Goal: Use online tool/utility: Utilize a website feature to perform a specific function

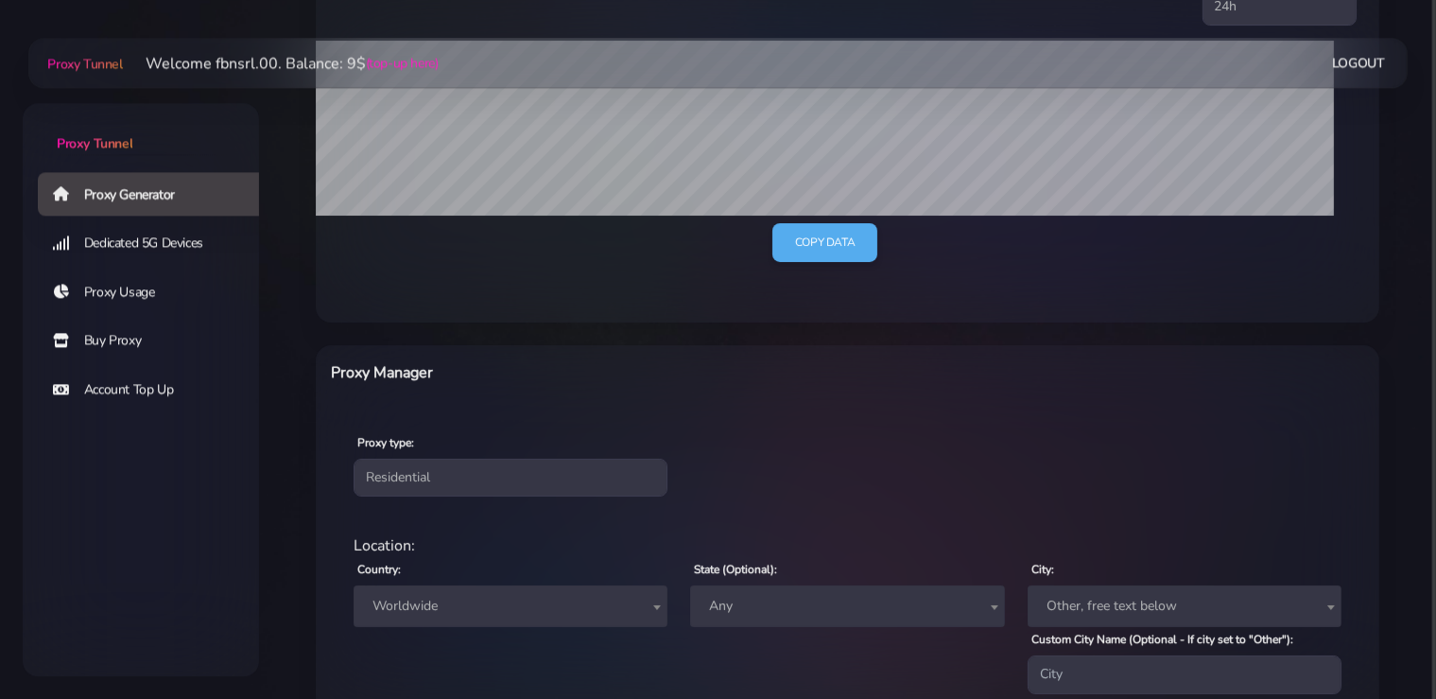
scroll to position [499, 0]
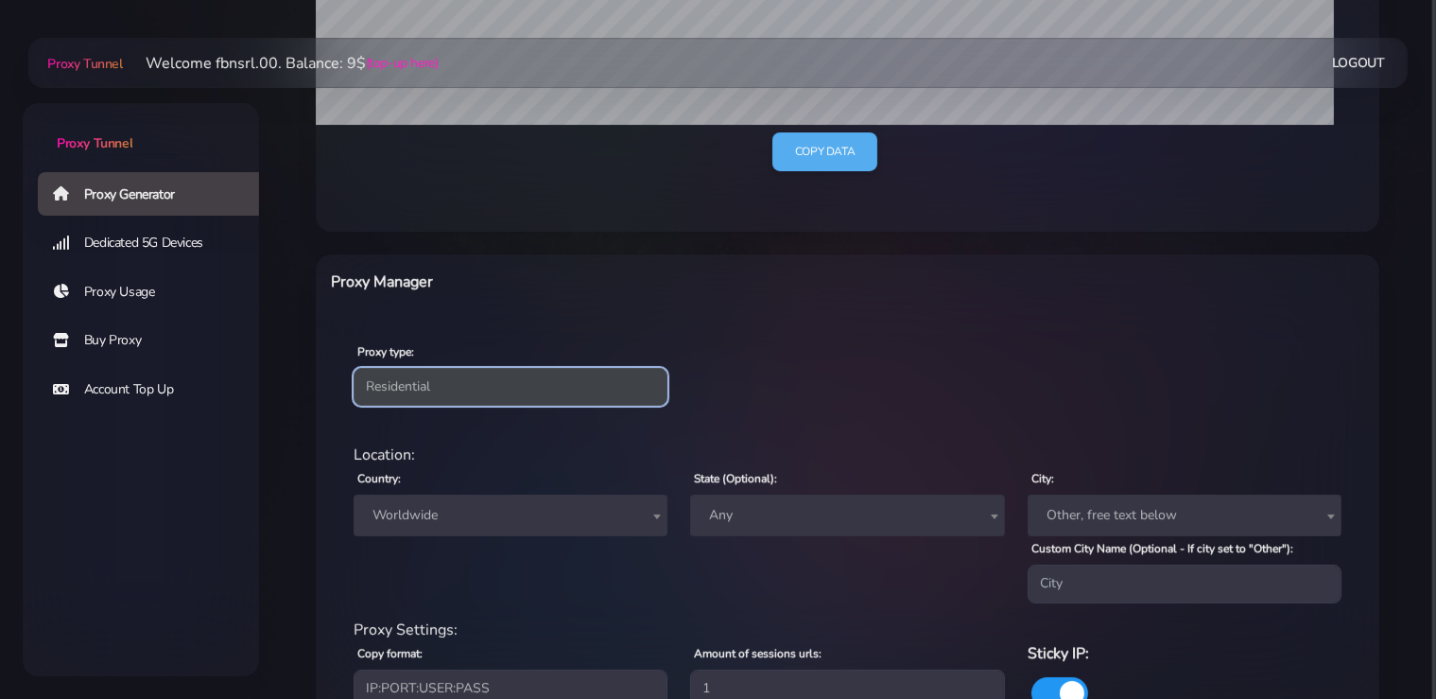
select select "static"
click option "Static" at bounding box center [0, 0] width 0 height 0
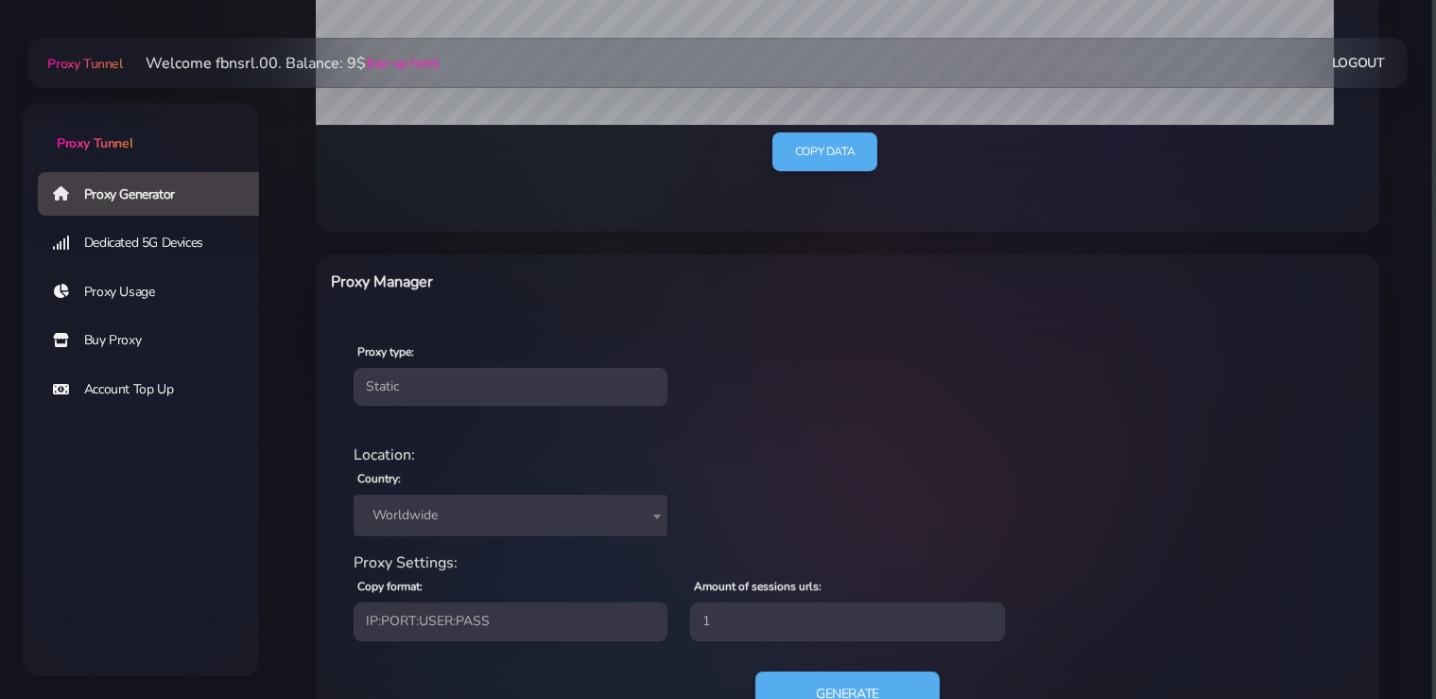
click at [429, 517] on span "Worldwide" at bounding box center [510, 515] width 291 height 26
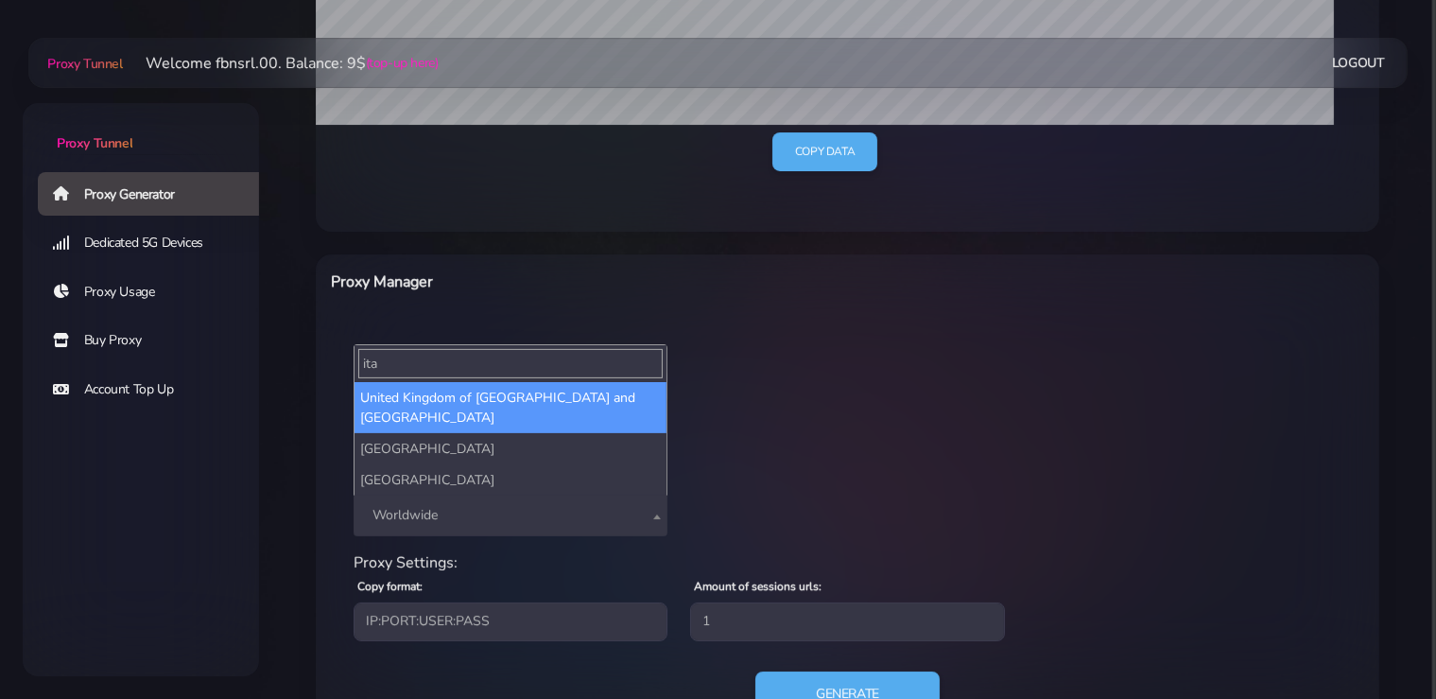
type input "ita"
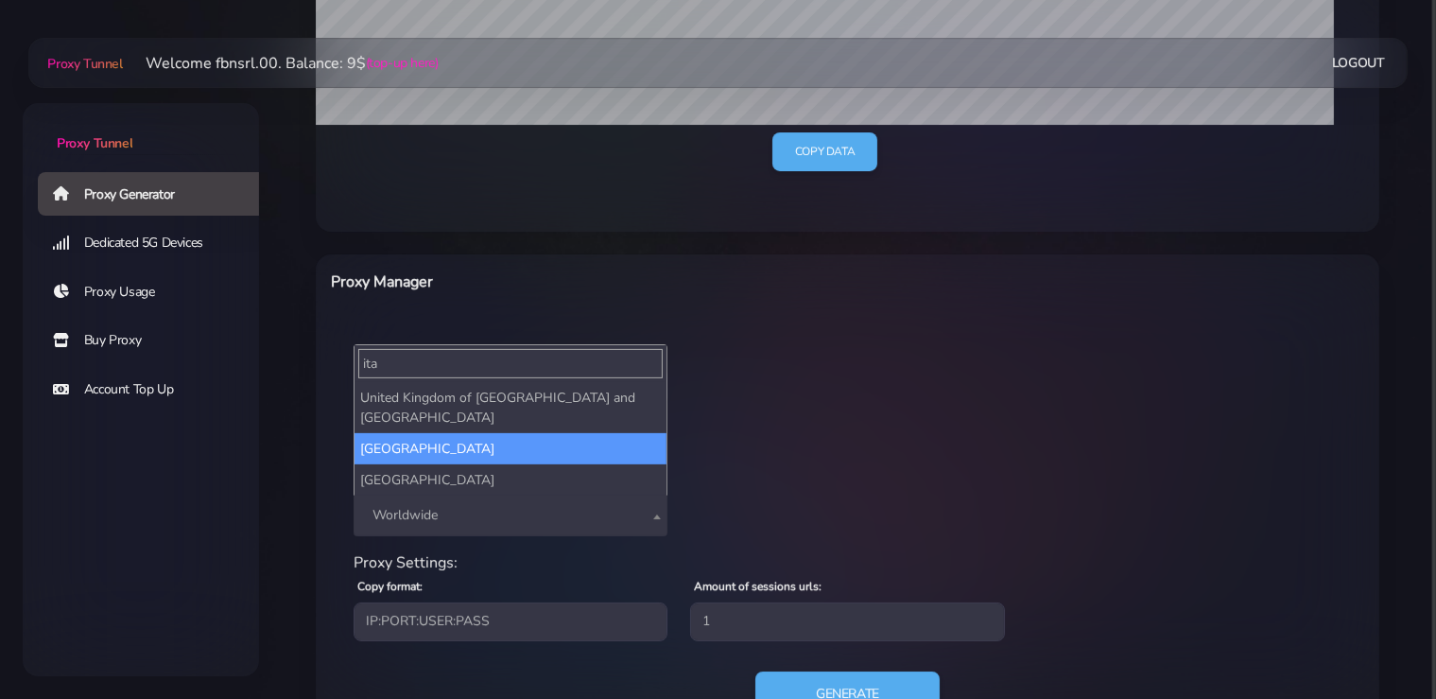
select select "IT"
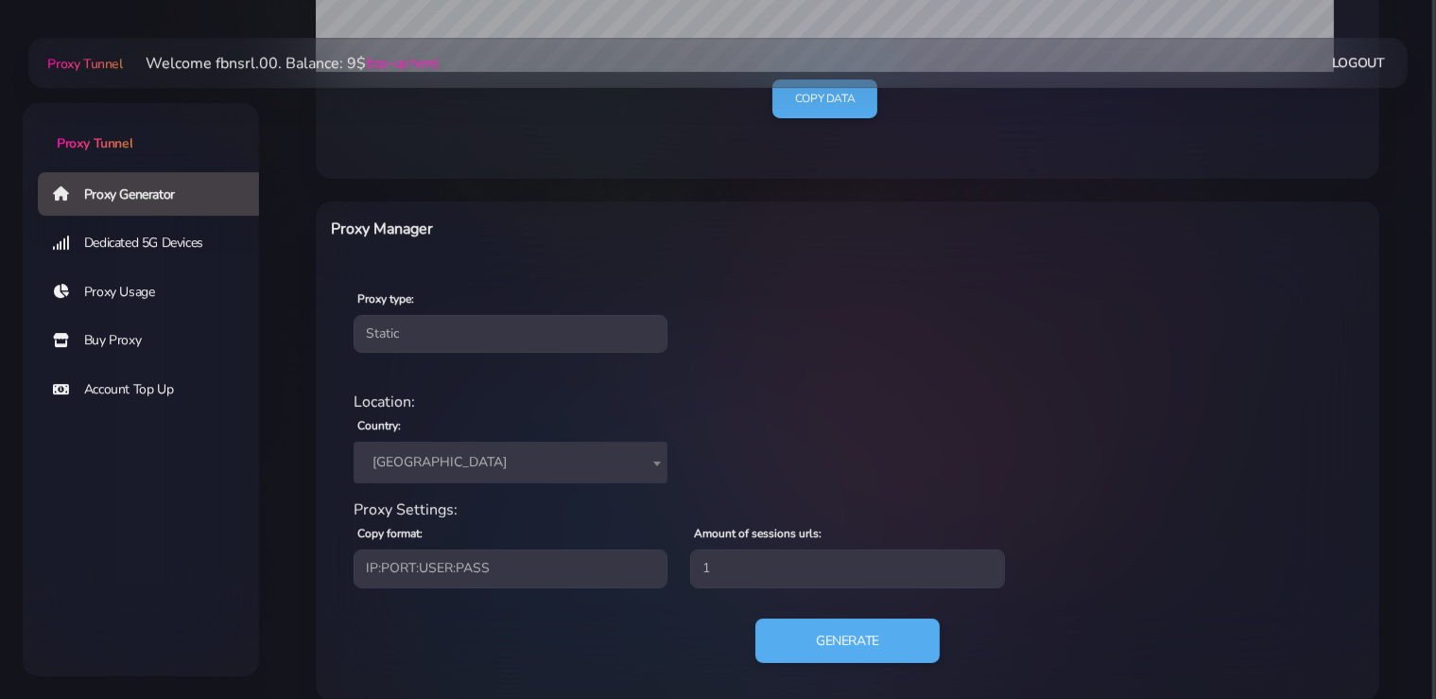
scroll to position [576, 0]
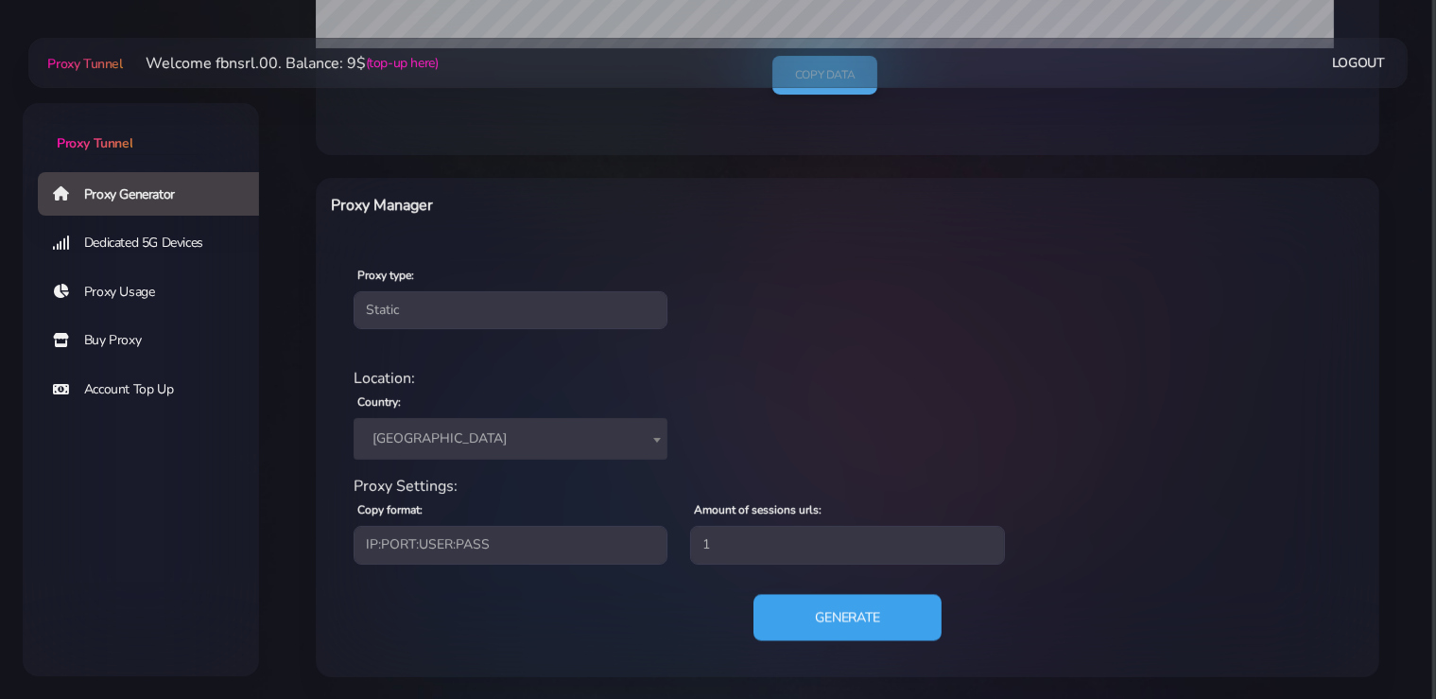
click at [815, 618] on button "Generate" at bounding box center [848, 617] width 188 height 46
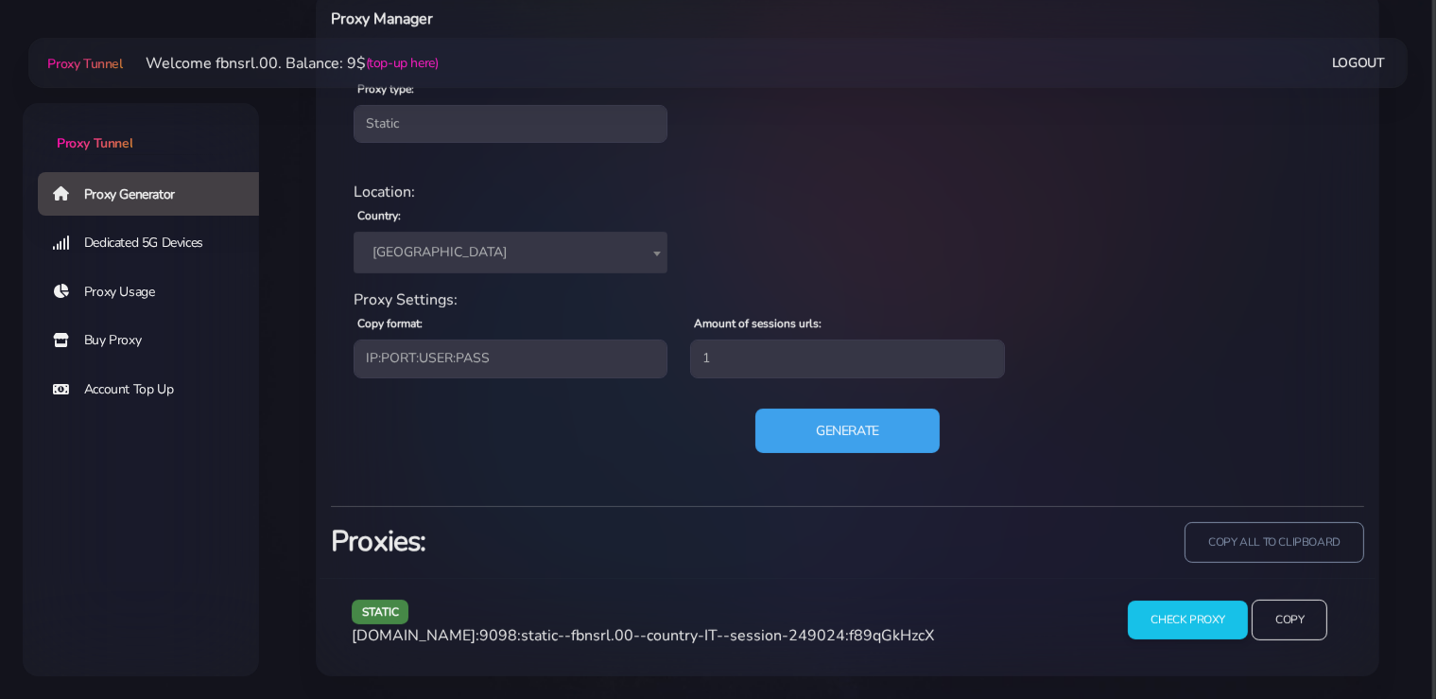
scroll to position [760, 0]
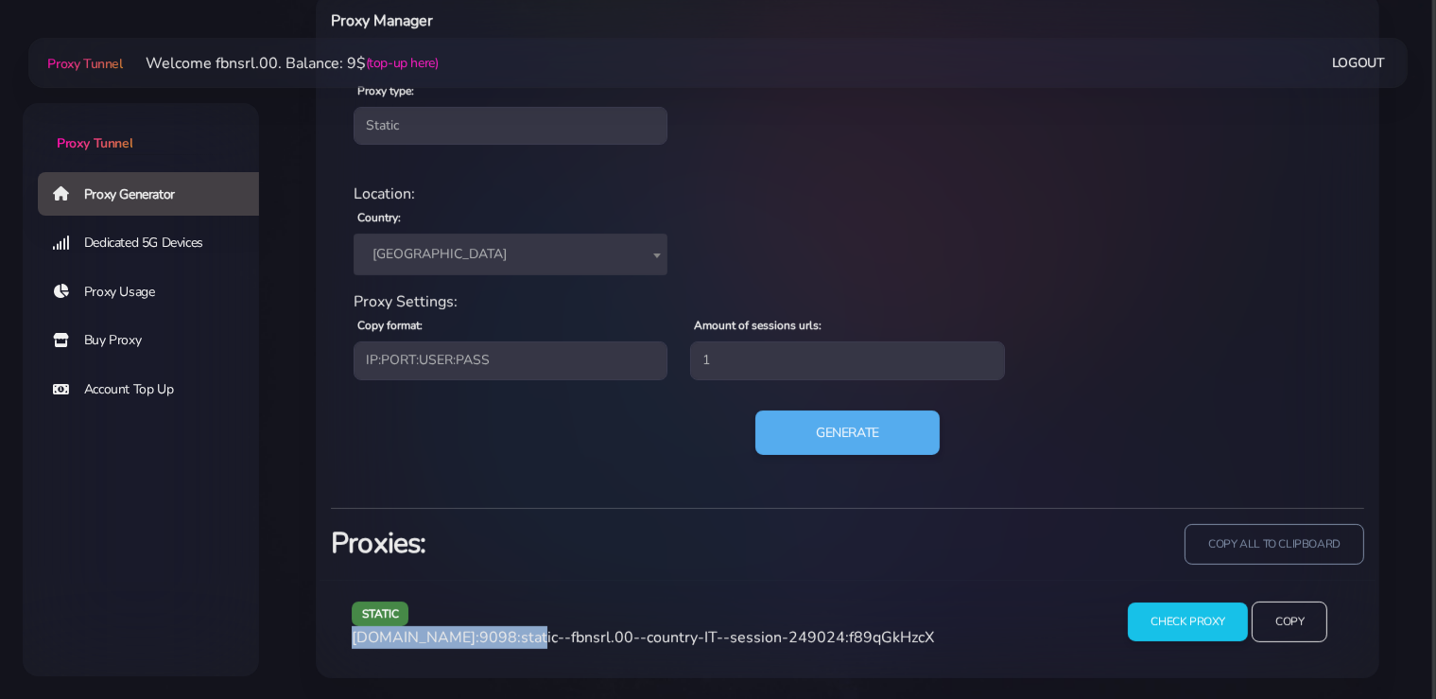
drag, startPoint x: 515, startPoint y: 634, endPoint x: 528, endPoint y: 689, distance: 57.1
click at [352, 639] on span "[DOMAIN_NAME]:9098:static--fbnsrl.00--country-IT--session-249024:f89qGkHzcX" at bounding box center [643, 637] width 582 height 21
copy span "[DOMAIN_NAME]:9098"
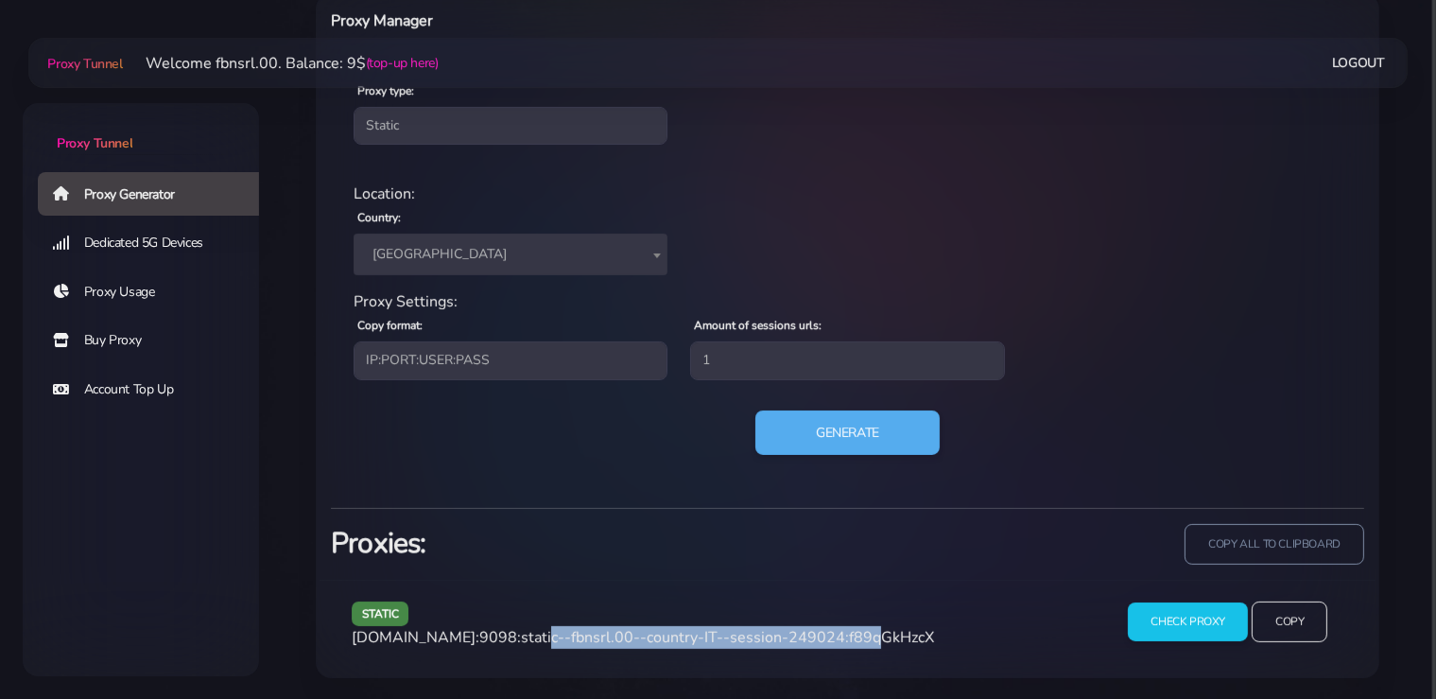
drag, startPoint x: 838, startPoint y: 636, endPoint x: 523, endPoint y: 640, distance: 314.9
click at [523, 640] on span "[DOMAIN_NAME]:9098:static--fbnsrl.00--country-IT--session-249024:f89qGkHzcX" at bounding box center [643, 637] width 582 height 21
copy span "static--fbnsrl.00--country-IT--session-249024"
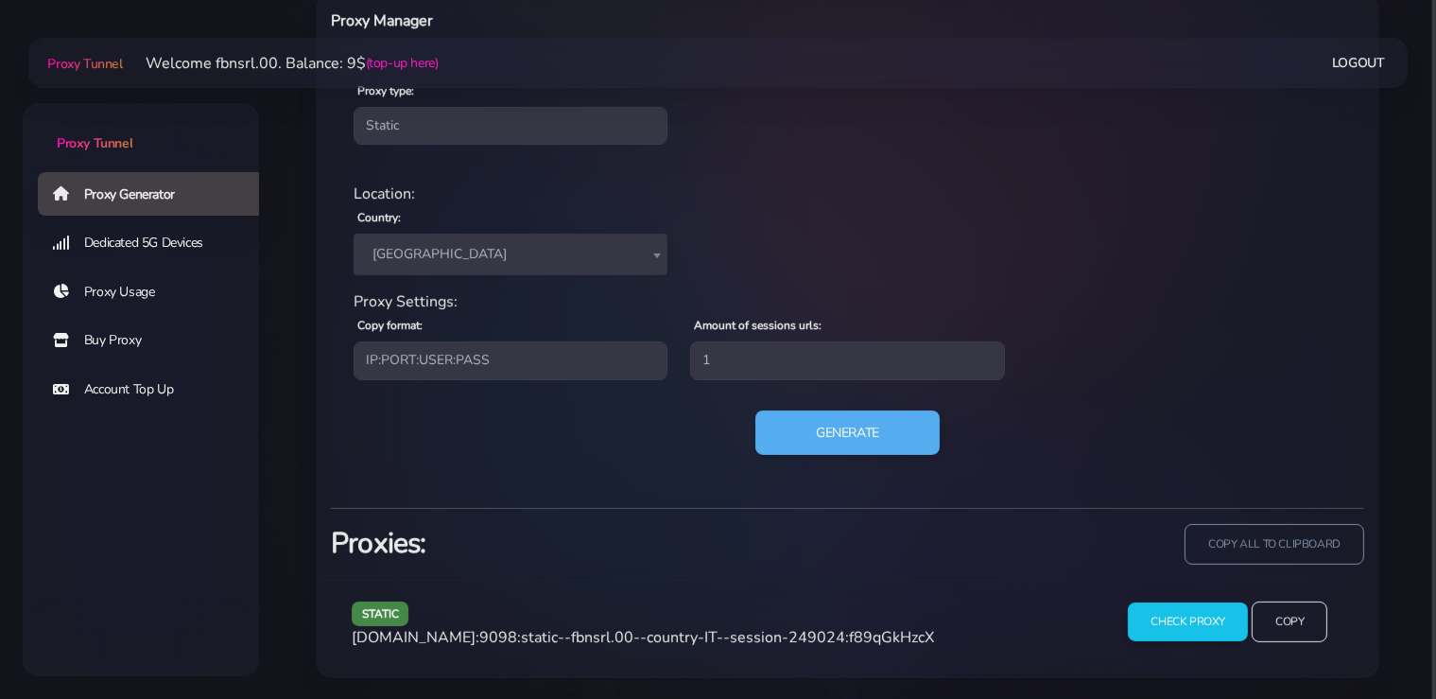
click at [872, 630] on span "[DOMAIN_NAME]:9098:static--fbnsrl.00--country-IT--session-249024:f89qGkHzcX" at bounding box center [643, 637] width 582 height 21
copy span "f89qGkHzcX"
